Goal: Find specific page/section: Find specific page/section

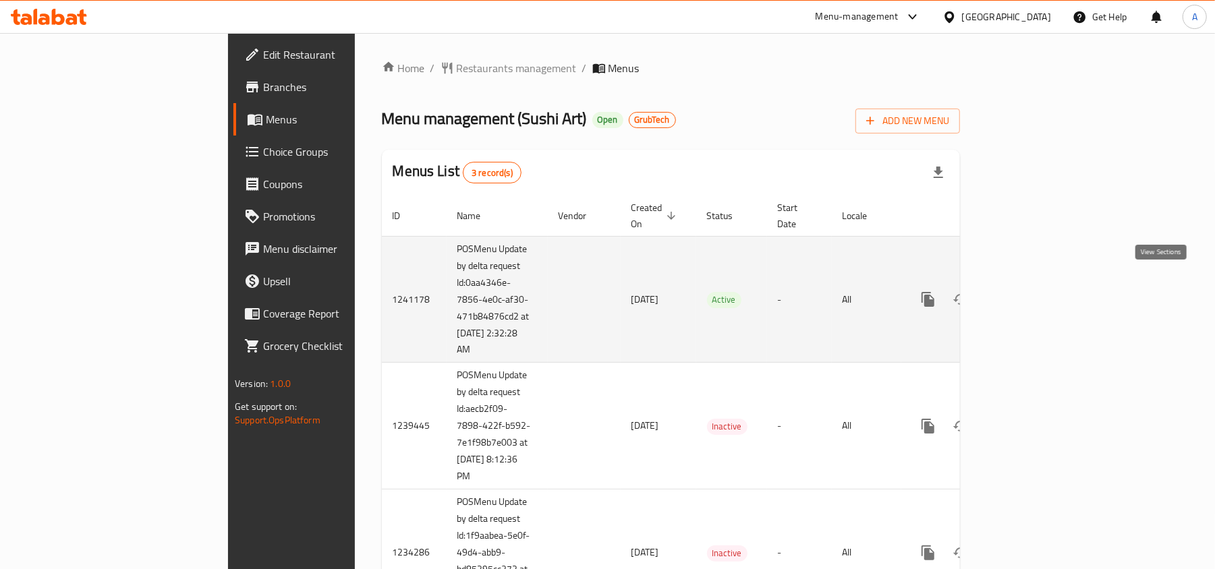
click at [1034, 291] on icon "enhanced table" at bounding box center [1026, 299] width 16 height 16
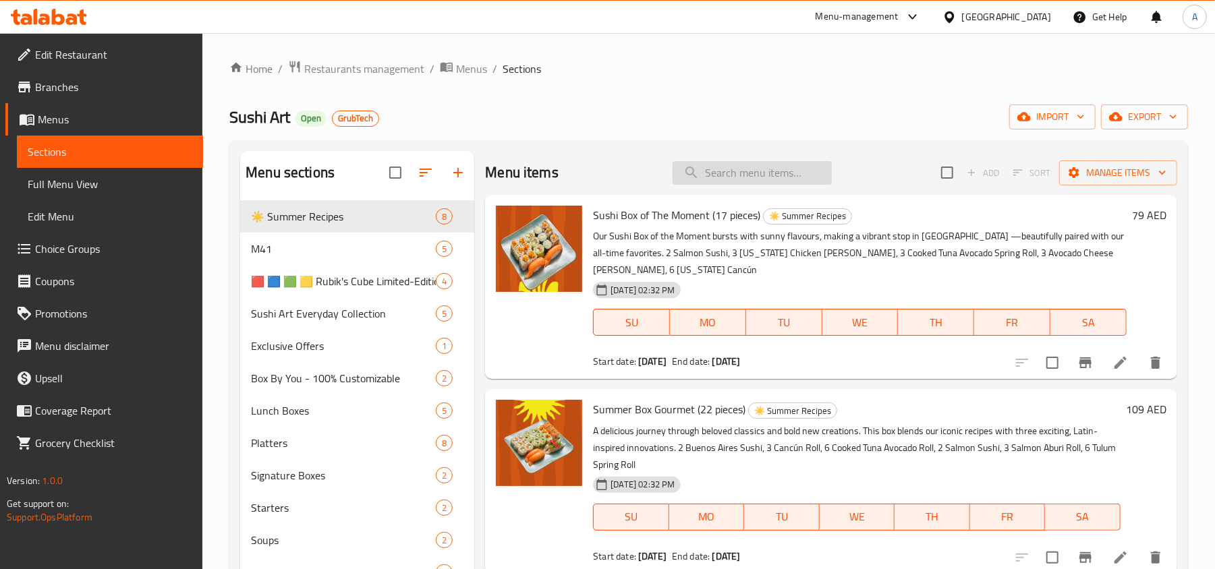
click at [719, 179] on input "search" at bounding box center [752, 173] width 159 height 24
paste input "Sunny Box (12pcs)"
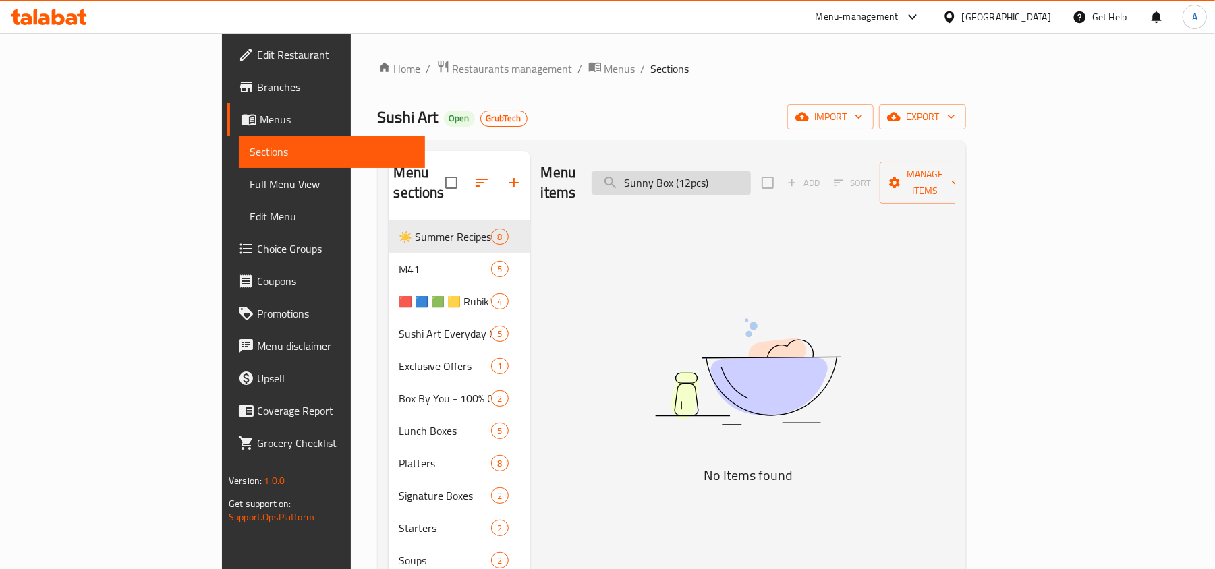
drag, startPoint x: 725, startPoint y: 171, endPoint x: 734, endPoint y: 184, distance: 16.5
click at [724, 171] on input "Sunny Box (12pcs)" at bounding box center [671, 183] width 159 height 24
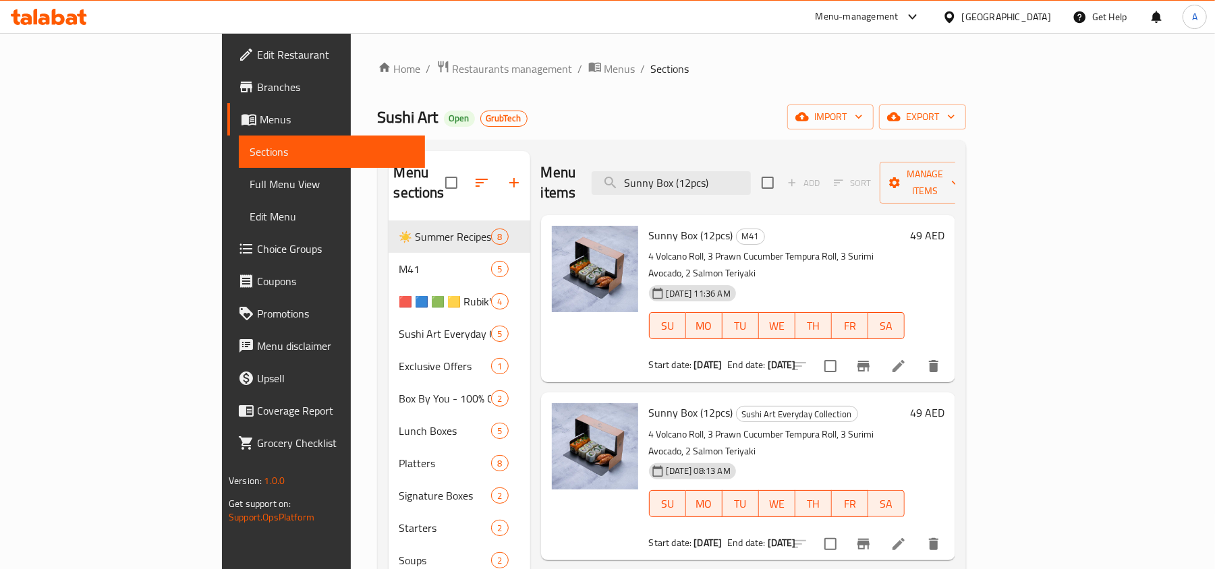
drag, startPoint x: 794, startPoint y: 175, endPoint x: 640, endPoint y: 165, distance: 154.2
click at [640, 165] on div "Menu items Sunny Box (12pcs) Add Sort Manage items" at bounding box center [748, 183] width 414 height 64
paste input "hrimpy (15"
type input "Shrimpy (15 pcs)"
click at [257, 90] on span "Branches" at bounding box center [335, 87] width 157 height 16
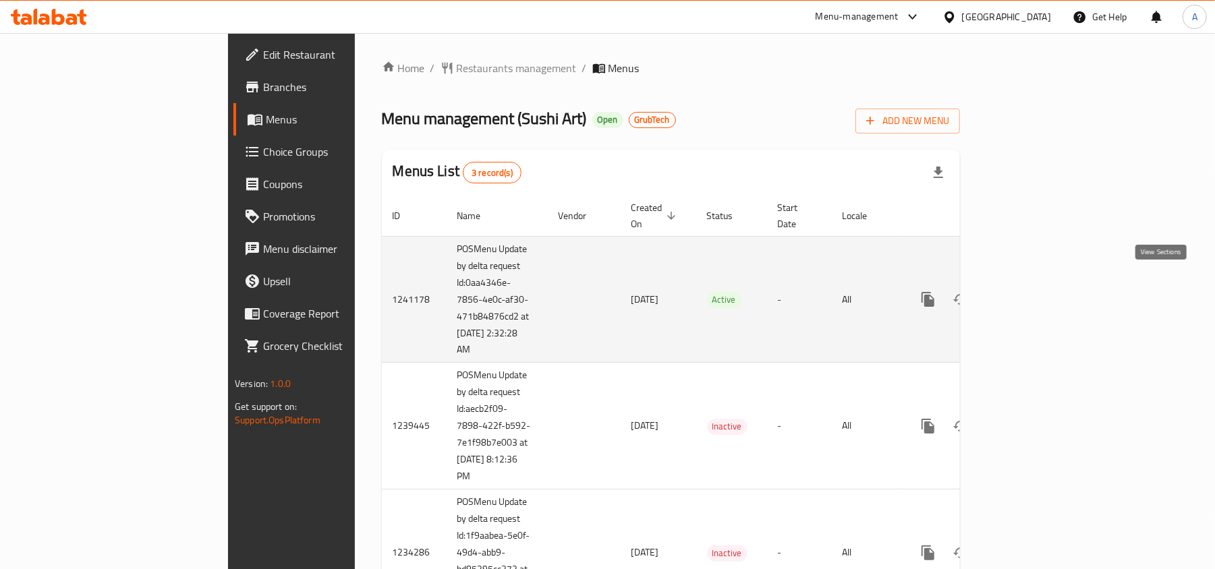
click at [1034, 292] on icon "enhanced table" at bounding box center [1026, 299] width 16 height 16
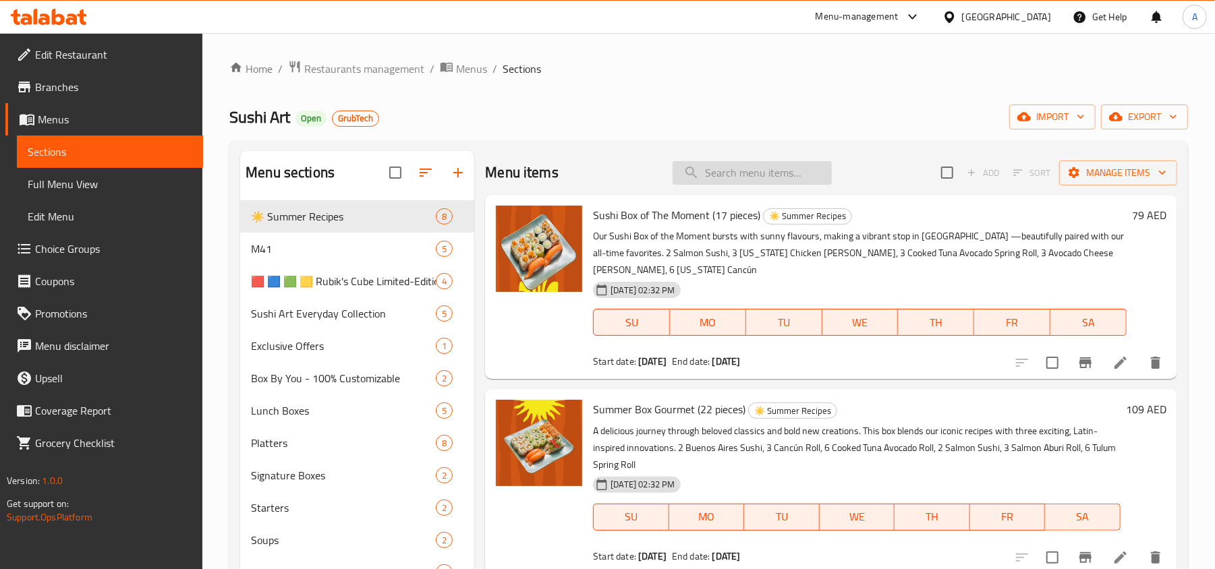
click at [730, 177] on input "search" at bounding box center [752, 173] width 159 height 24
paste input "Sunny Box (12pcs)"
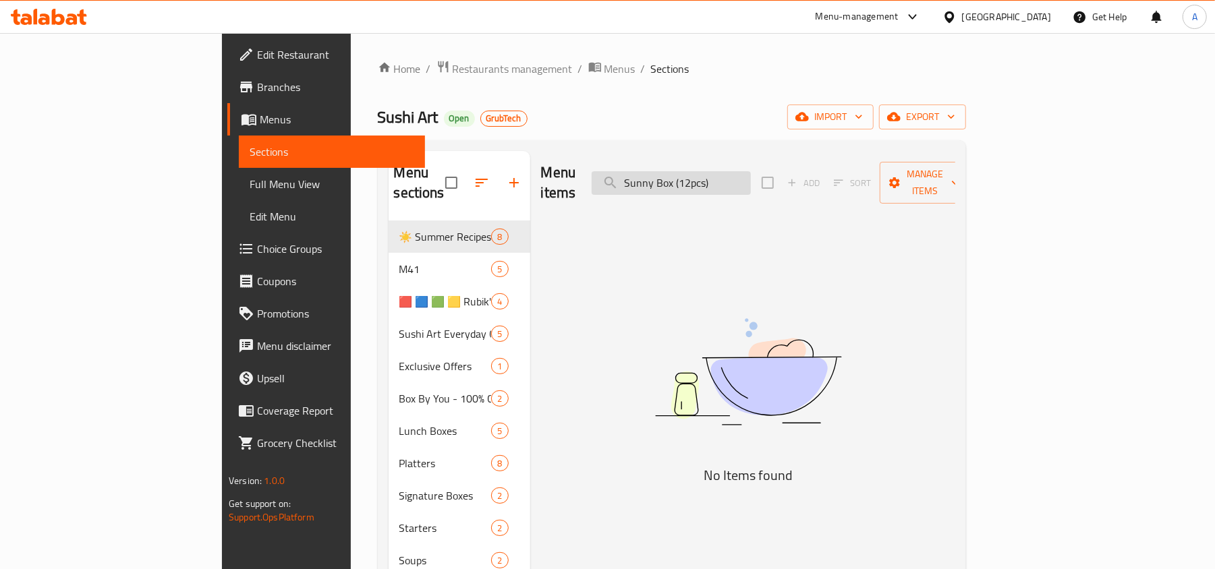
click at [719, 176] on input "Sunny Box (12pcs)" at bounding box center [671, 183] width 159 height 24
type input "Sunny Box (12pcs)"
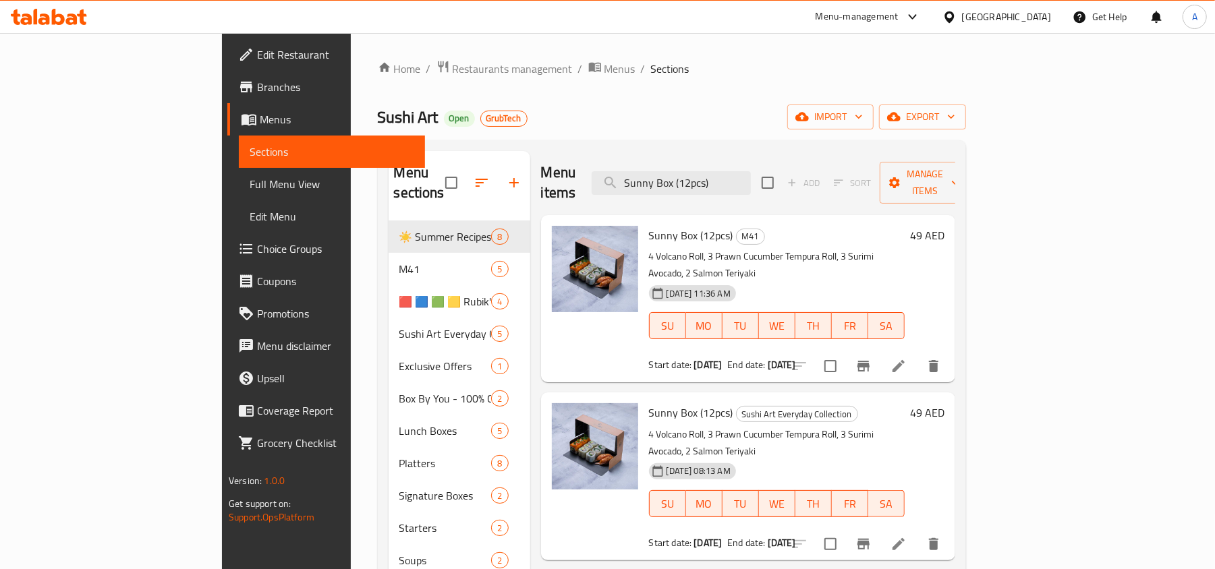
drag, startPoint x: 804, startPoint y: 169, endPoint x: 524, endPoint y: 151, distance: 280.6
click at [541, 151] on div "Menu items Sunny Box (12pcs) Add Sort Manage items" at bounding box center [748, 183] width 414 height 64
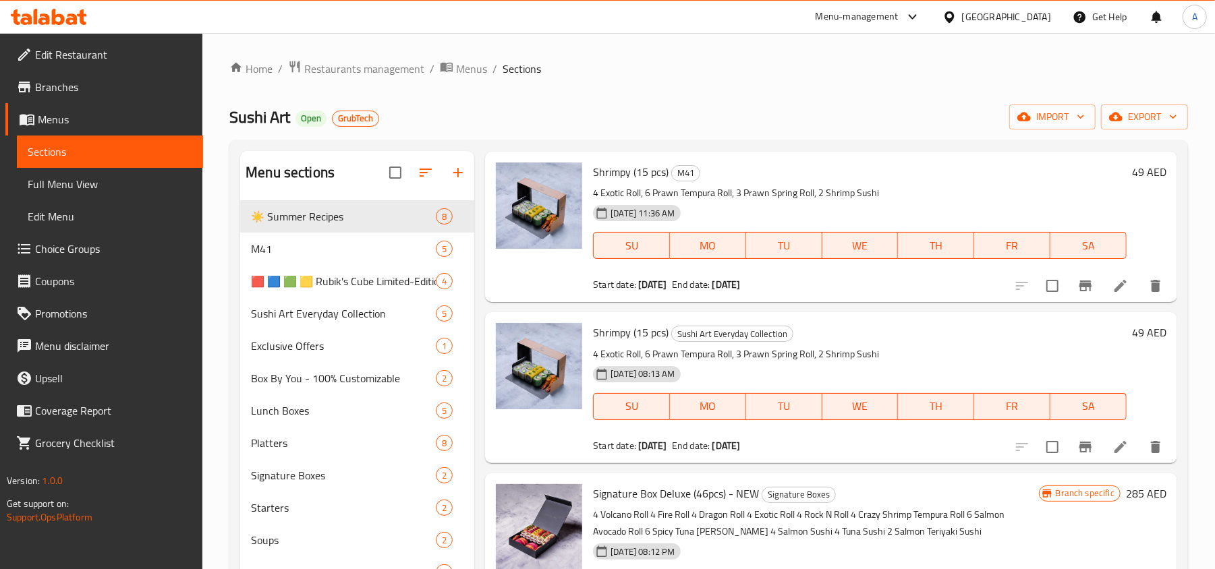
scroll to position [360, 0]
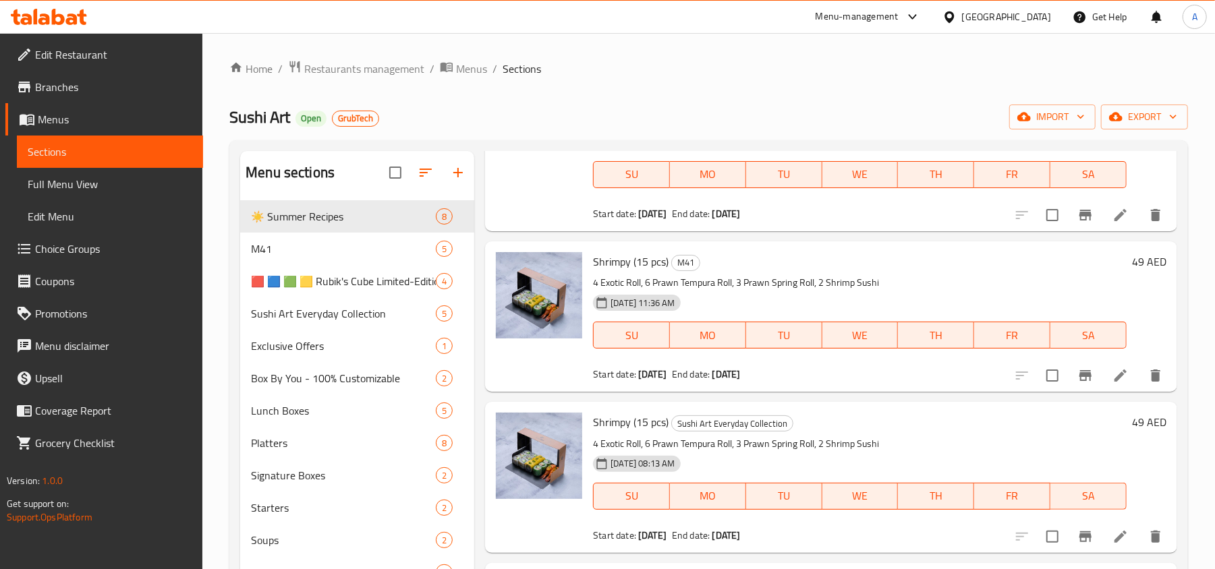
type input "shrimp"
click at [107, 92] on span "Branches" at bounding box center [113, 87] width 157 height 16
